Goal: Information Seeking & Learning: Check status

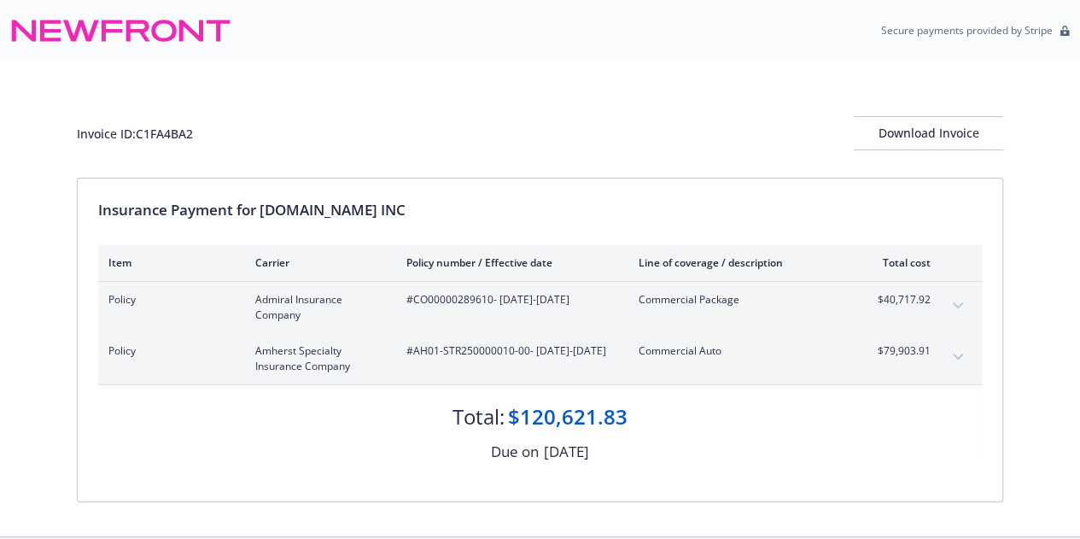
click at [959, 302] on icon "expand content" at bounding box center [958, 305] width 10 height 7
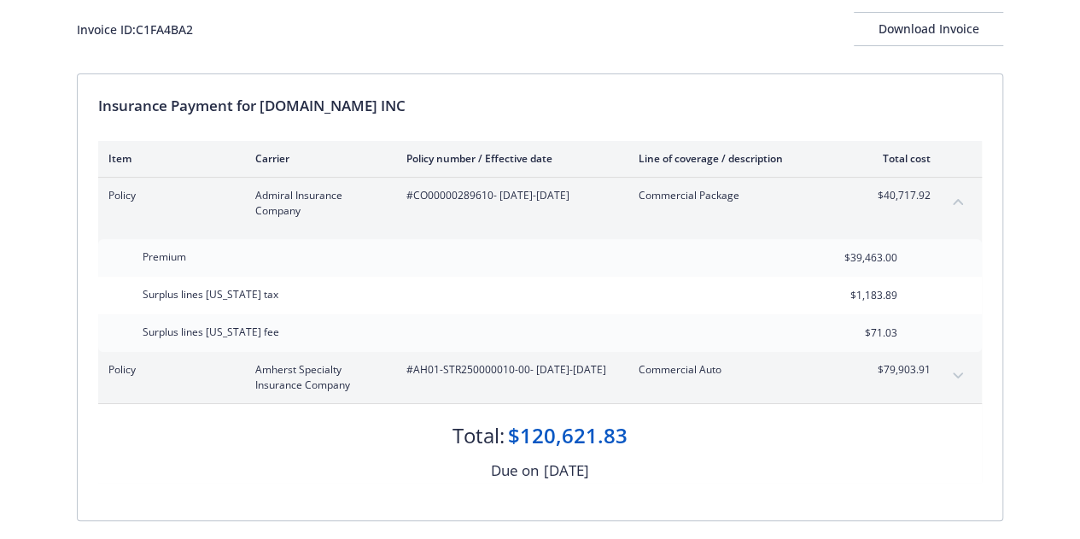
scroll to position [130, 0]
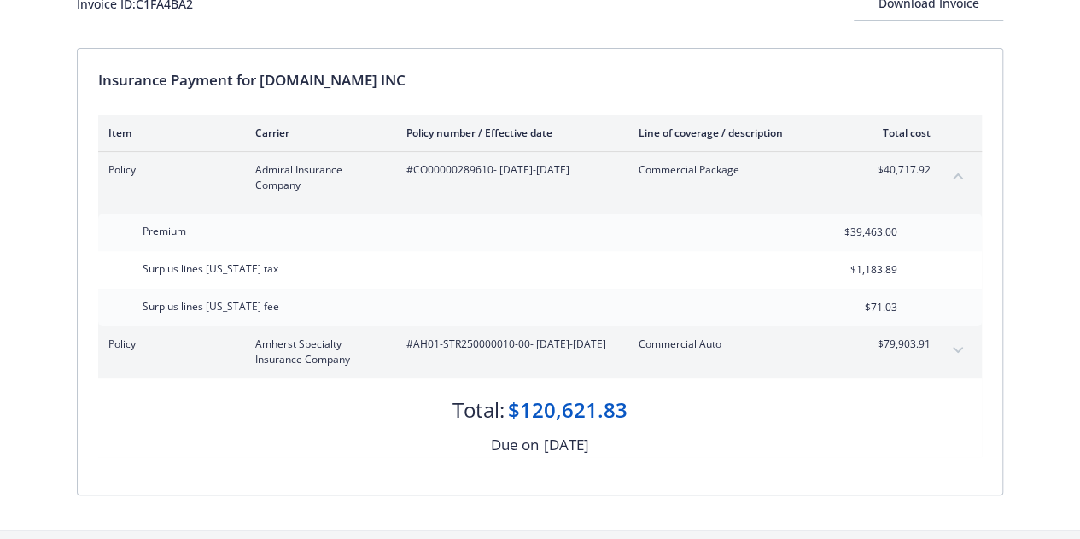
click at [956, 348] on icon "expand content" at bounding box center [958, 350] width 10 height 6
